Goal: Task Accomplishment & Management: Complete application form

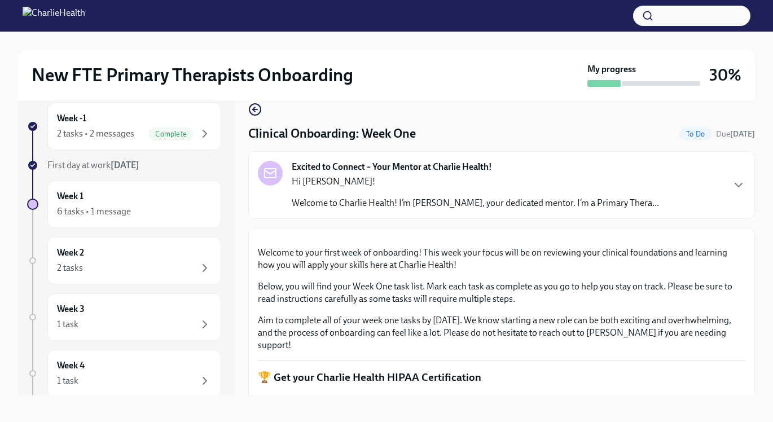
scroll to position [20, 0]
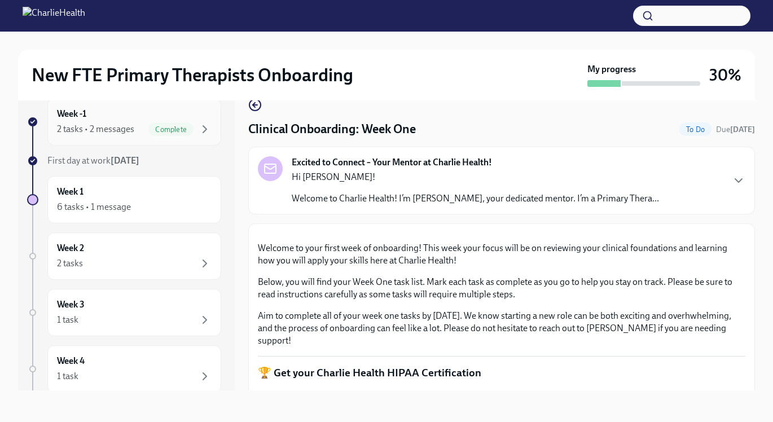
click at [183, 130] on span "Complete" at bounding box center [170, 129] width 45 height 8
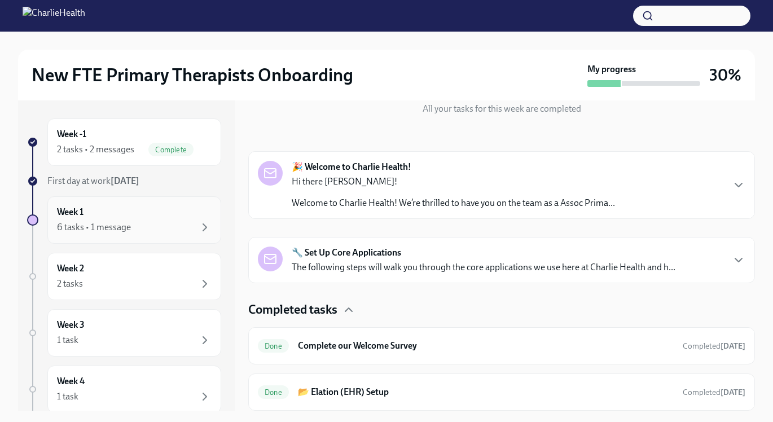
click at [175, 223] on div "6 tasks • 1 message" at bounding box center [134, 228] width 155 height 14
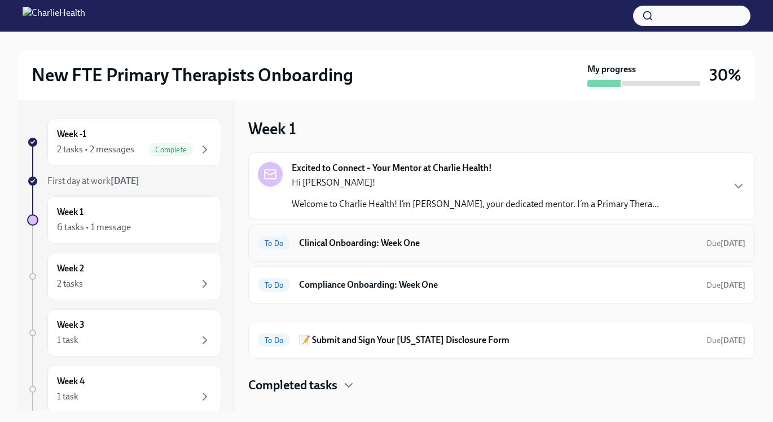
click at [395, 254] on div "To Do Clinical Onboarding: Week One Due [DATE]" at bounding box center [501, 242] width 507 height 37
click at [441, 245] on h6 "Clinical Onboarding: Week One" at bounding box center [498, 243] width 398 height 12
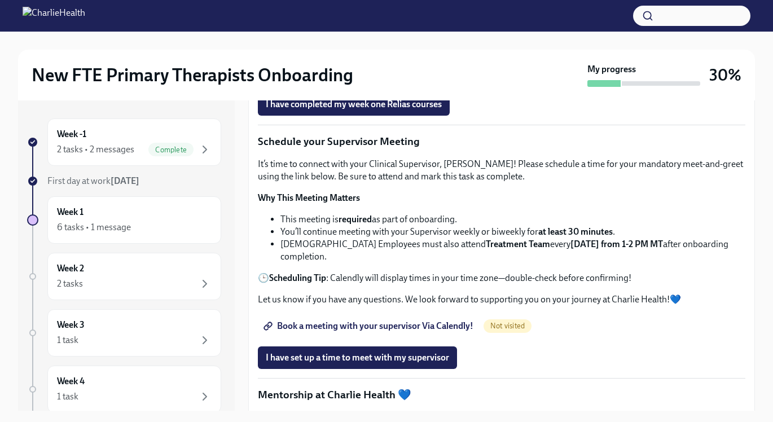
scroll to position [790, 0]
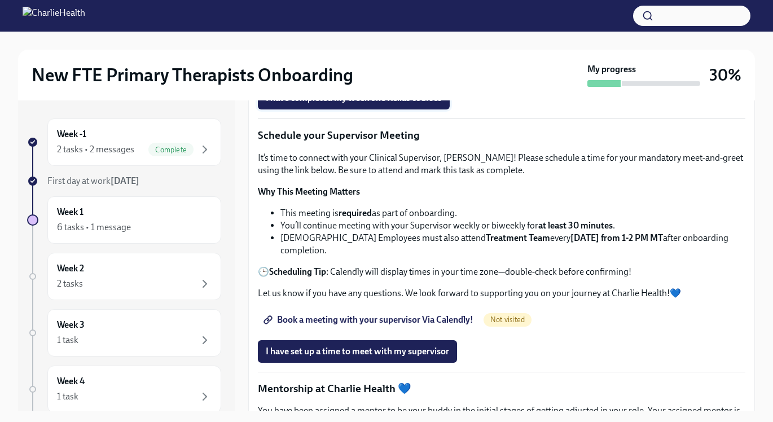
click at [425, 104] on span "I have completed my week one Relias courses" at bounding box center [354, 98] width 176 height 11
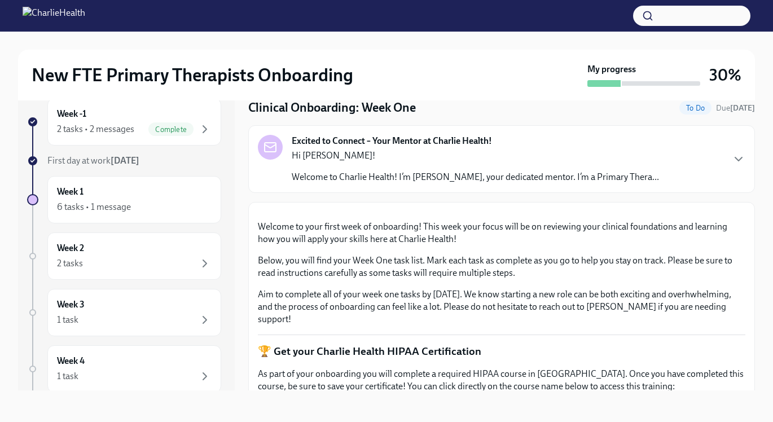
scroll to position [0, 0]
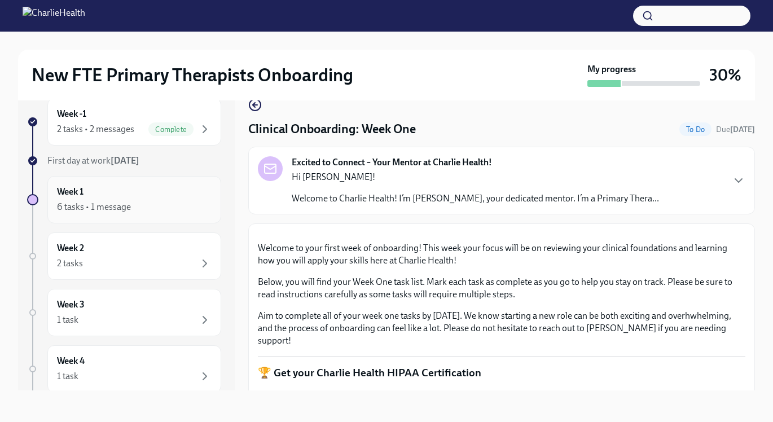
click at [198, 204] on icon "button" at bounding box center [205, 207] width 14 height 14
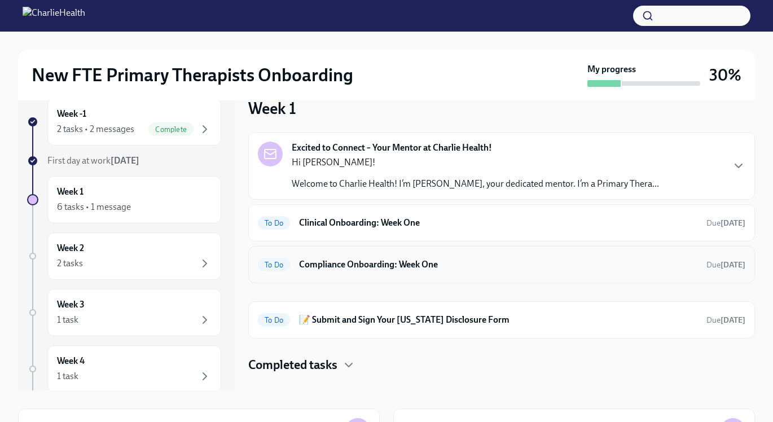
click at [385, 263] on h6 "Compliance Onboarding: Week One" at bounding box center [498, 264] width 398 height 12
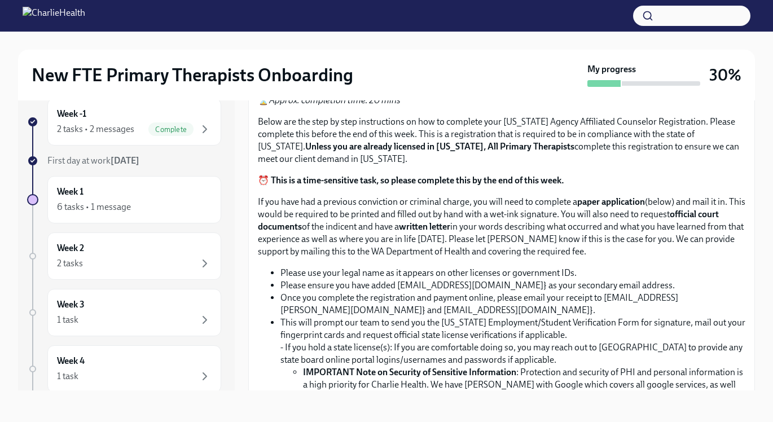
scroll to position [659, 0]
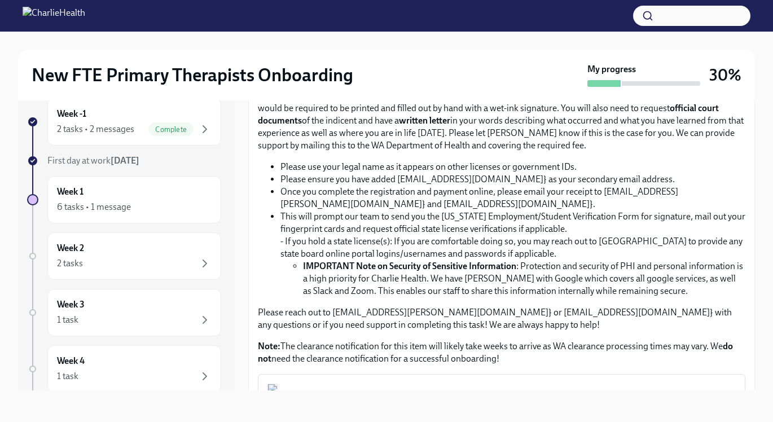
click at [0, 0] on input "Upload the [US_STATE] Telehealth Certificate" at bounding box center [0, 0] width 0 height 0
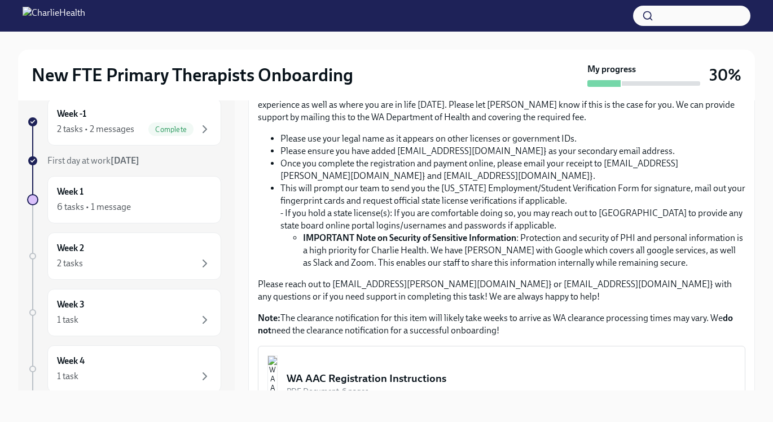
click at [0, 0] on input "Upload CPR/First Aid Training Certificate" at bounding box center [0, 0] width 0 height 0
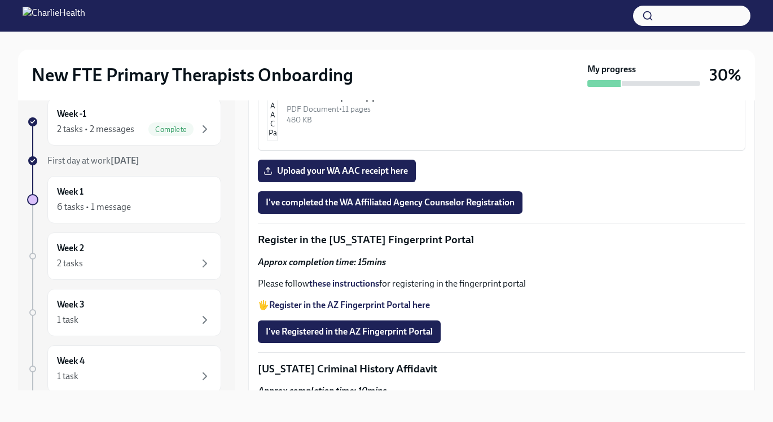
scroll to position [1064, 0]
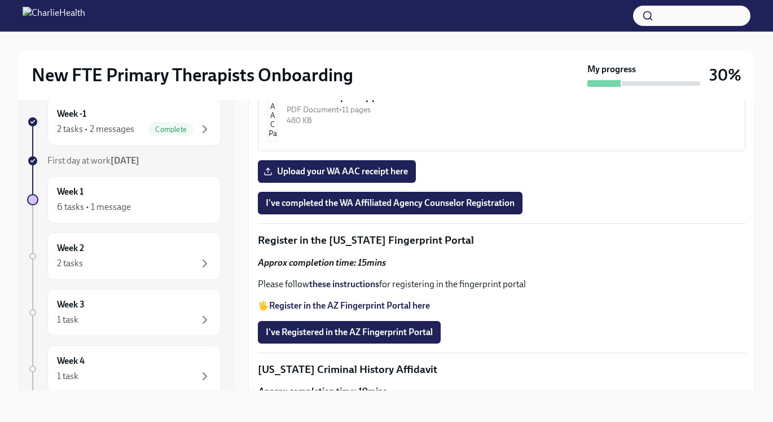
drag, startPoint x: 285, startPoint y: 153, endPoint x: 424, endPoint y: 154, distance: 138.8
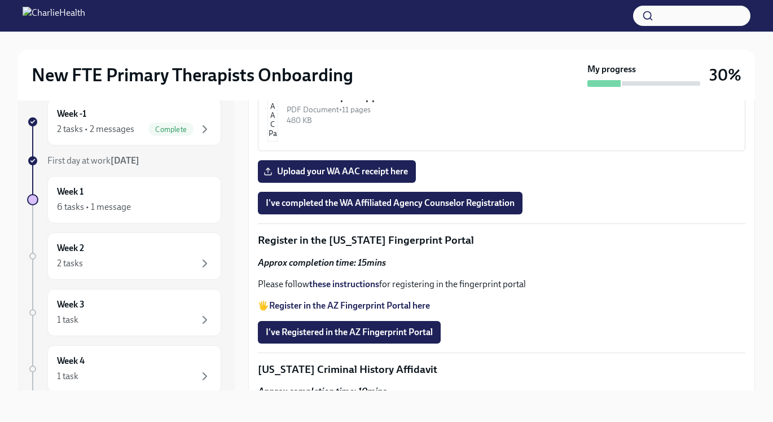
copy ul "Once you complete the registration and payment online, please email your receip…"
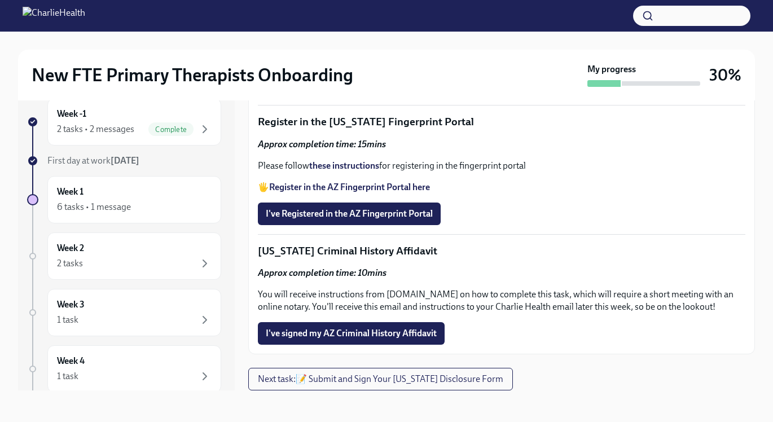
scroll to position [1222, 0]
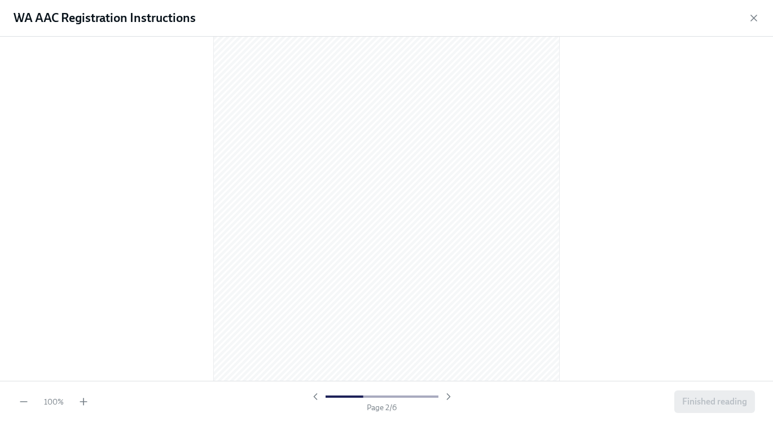
scroll to position [539, 0]
click at [87, 400] on icon "button" at bounding box center [83, 401] width 11 height 11
click at [85, 402] on icon "button" at bounding box center [83, 402] width 7 height 0
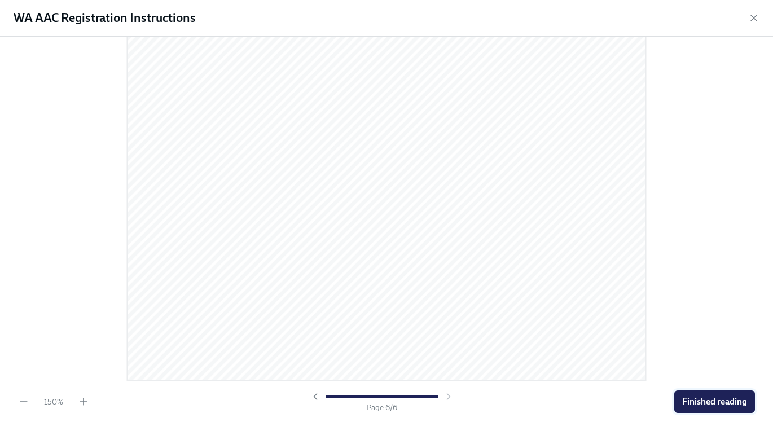
click at [703, 399] on span "Finished reading" at bounding box center [714, 401] width 65 height 11
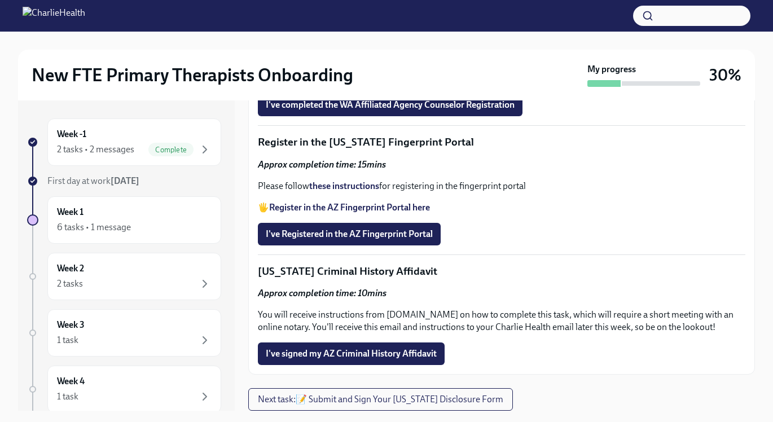
scroll to position [1398, 0]
click at [400, 79] on span "Upload your WA AAC receipt here" at bounding box center [337, 73] width 142 height 11
click at [0, 0] on input "Upload your WA AAC receipt here" at bounding box center [0, 0] width 0 height 0
click at [444, 116] on button "I've completed the WA Affiliated Agency Counselor Registration" at bounding box center [390, 105] width 265 height 23
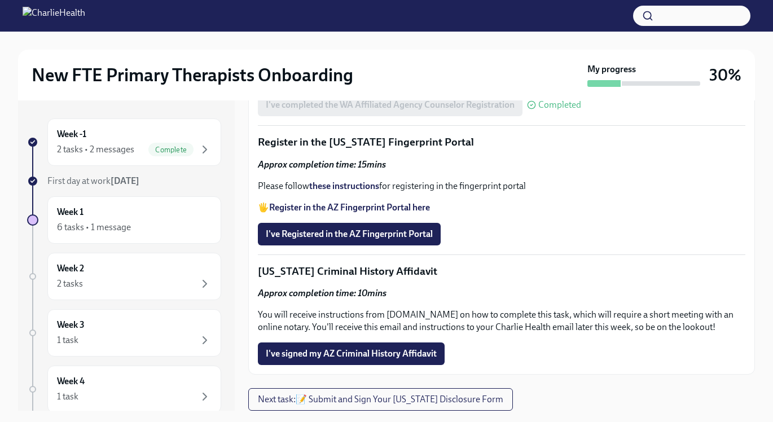
scroll to position [1489, 0]
click at [355, 191] on strong "these instructions" at bounding box center [344, 185] width 70 height 11
